Goal: Information Seeking & Learning: Learn about a topic

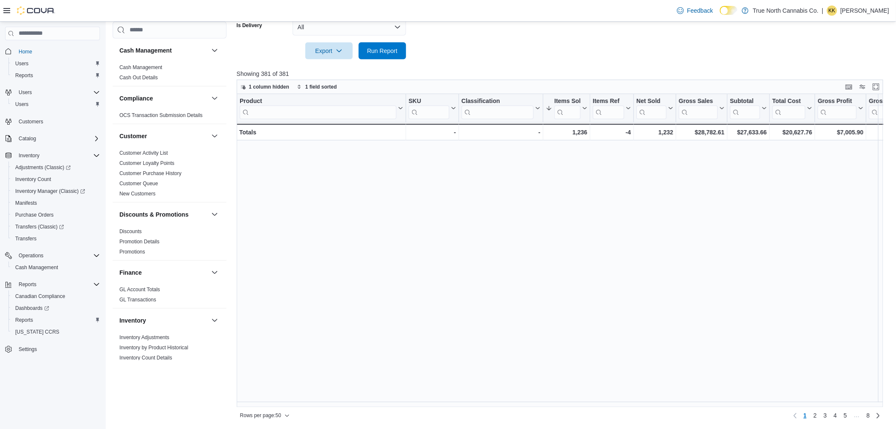
scroll to position [424, 0]
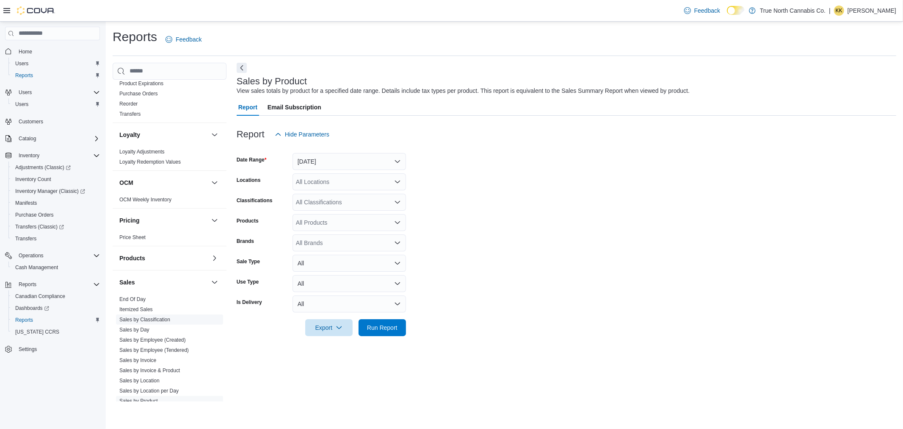
scroll to position [424, 0]
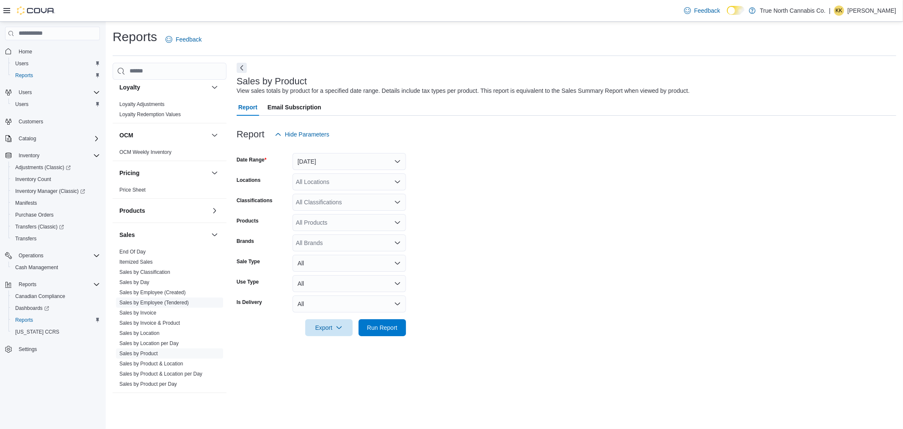
click at [161, 302] on link "Sales by Employee (Tendered)" at bounding box center [153, 302] width 69 height 6
click at [370, 158] on button "[DATE]" at bounding box center [350, 161] width 114 height 17
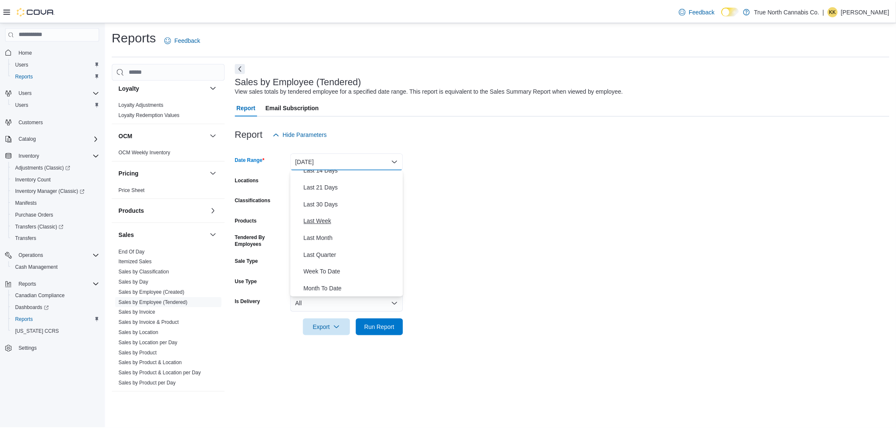
scroll to position [94, 0]
click at [337, 202] on span "Last 30 Days" at bounding box center [354, 203] width 97 height 10
click at [336, 180] on div "All Locations" at bounding box center [350, 181] width 114 height 17
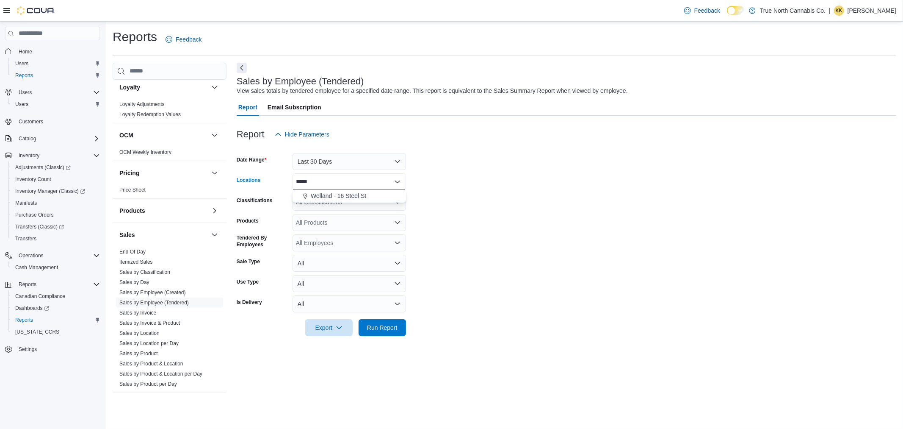
type input "*****"
click at [338, 187] on div "***** Combo box. Selected. wella. Selected. Combo box input. All Locations. Typ…" at bounding box center [350, 181] width 114 height 17
click at [335, 192] on span "Welland - 16 Steel St" at bounding box center [338, 195] width 55 height 8
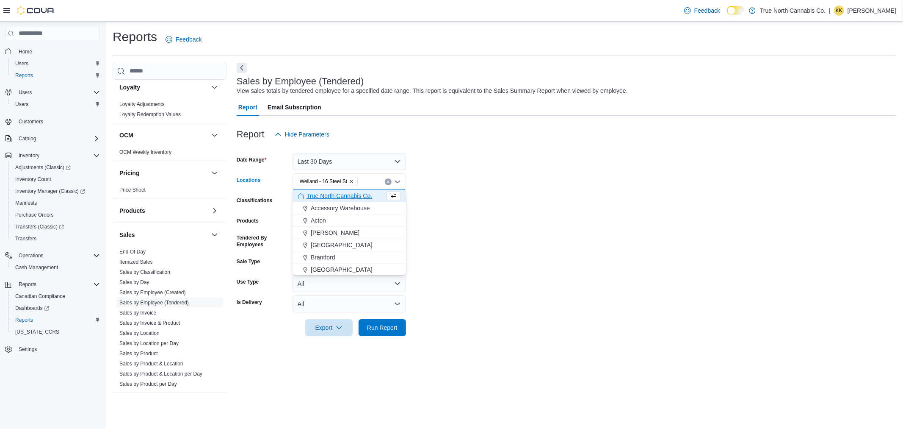
click at [436, 222] on form "Date Range Last 30 Days Locations [GEOGRAPHIC_DATA] - 16 Steel [GEOGRAPHIC_DATA…" at bounding box center [567, 239] width 660 height 193
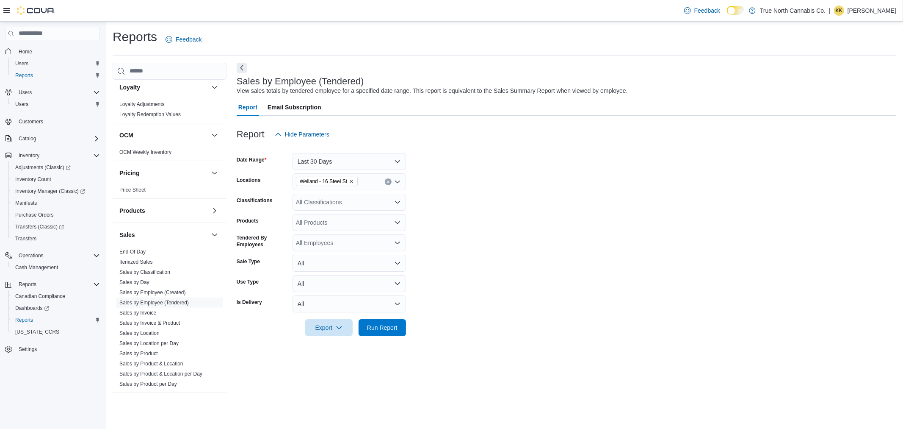
click at [331, 244] on div "All Employees" at bounding box center [350, 242] width 114 height 17
type input "***"
click at [343, 265] on span "[PERSON_NAME]" at bounding box center [349, 269] width 103 height 8
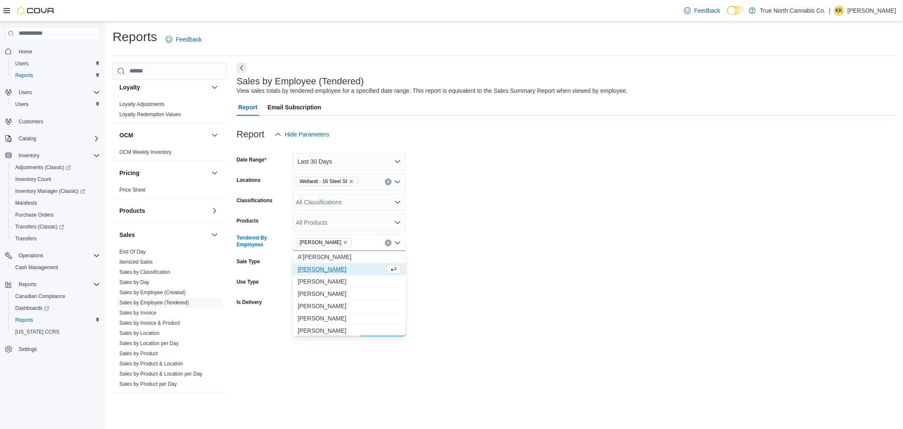
click at [527, 260] on form "Date Range Last 30 Days Locations Welland - 16 Steel St Classifications All Cla…" at bounding box center [567, 239] width 660 height 193
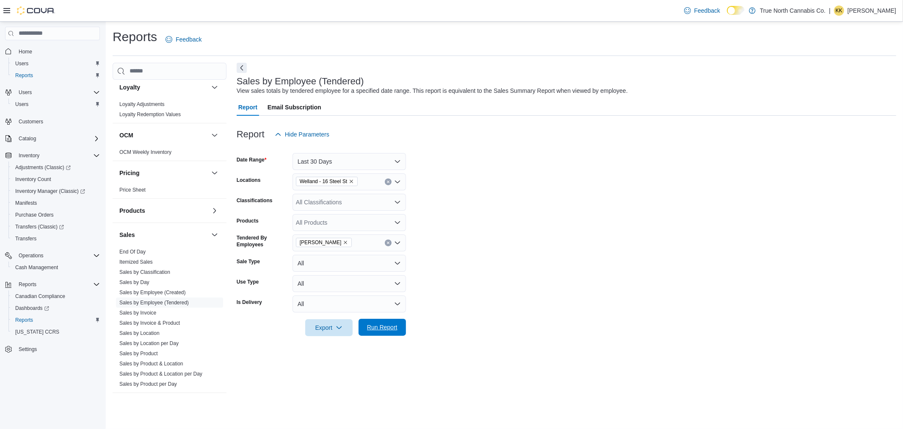
click at [403, 328] on button "Run Report" at bounding box center [382, 327] width 47 height 17
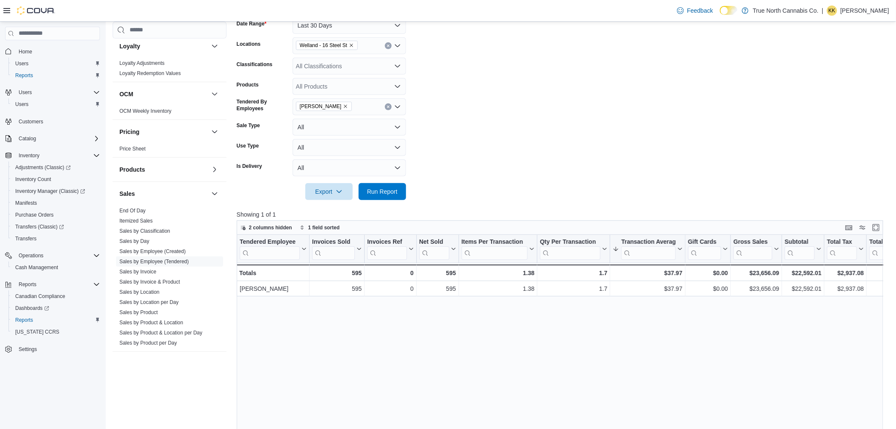
scroll to position [183, 0]
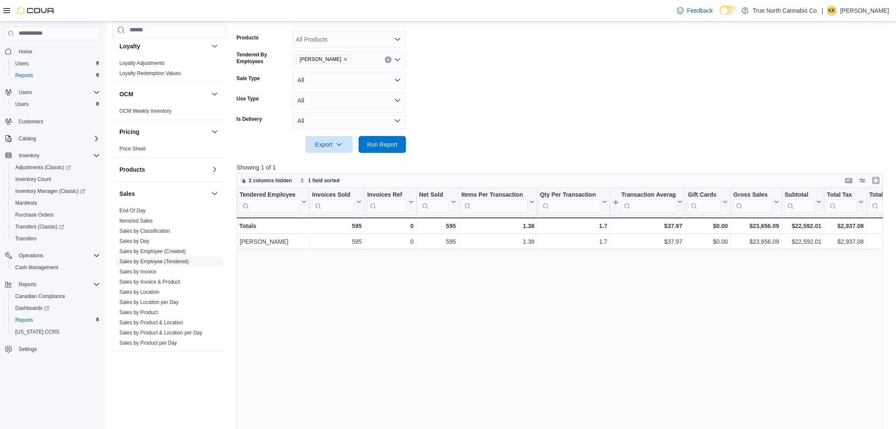
click at [548, 294] on div "Tendered Employee Click to view column header actions Invoices Sold Click to vi…" at bounding box center [564, 352] width 654 height 329
